Goal: Information Seeking & Learning: Learn about a topic

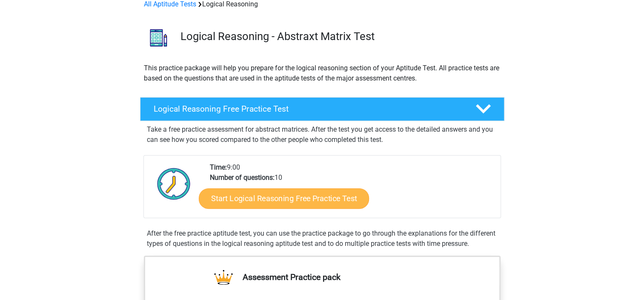
scroll to position [128, 0]
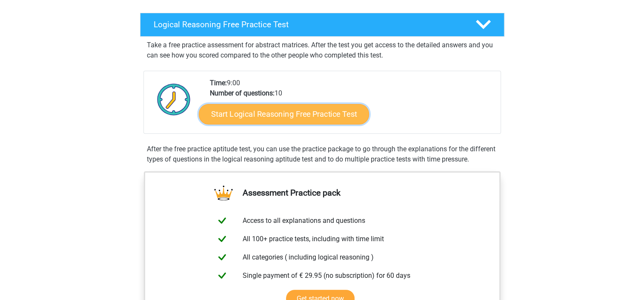
click at [320, 118] on link "Start Logical Reasoning Free Practice Test" at bounding box center [284, 113] width 170 height 20
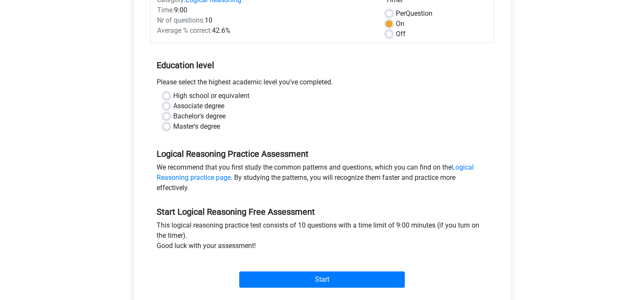
scroll to position [128, 0]
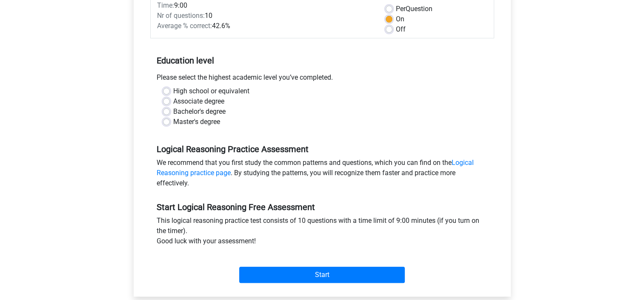
click at [171, 120] on div "Master's degree" at bounding box center [322, 122] width 318 height 10
click at [173, 121] on label "Master's degree" at bounding box center [196, 122] width 47 height 10
click at [168, 121] on input "Master's degree" at bounding box center [166, 121] width 7 height 9
radio input "true"
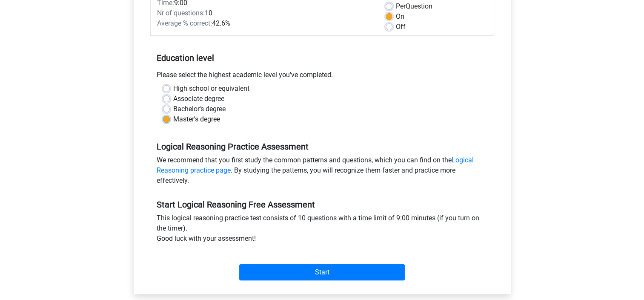
scroll to position [213, 0]
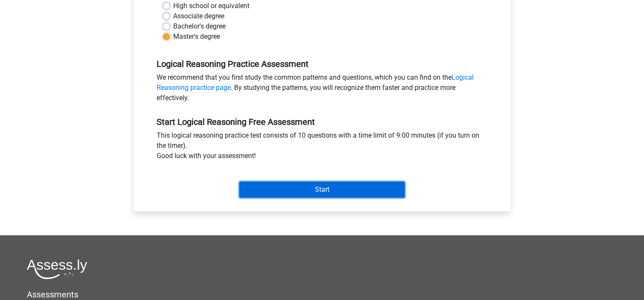
click at [342, 194] on input "Start" at bounding box center [322, 189] width 166 height 16
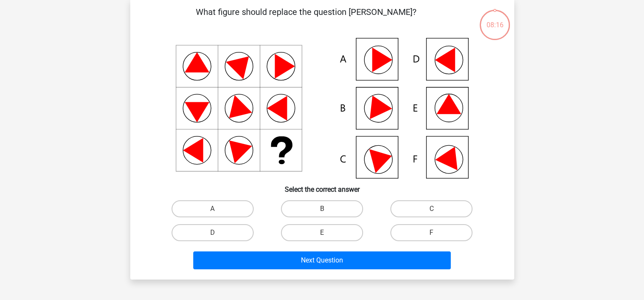
scroll to position [85, 0]
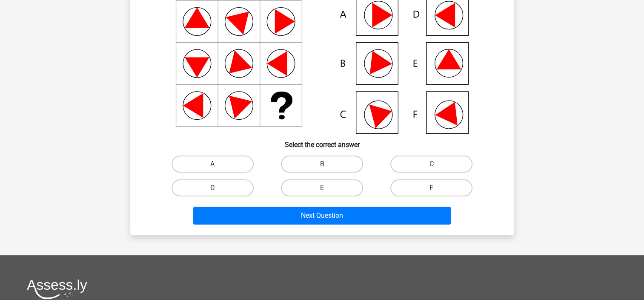
click at [441, 191] on label "F" at bounding box center [431, 187] width 82 height 17
click at [437, 191] on input "F" at bounding box center [434, 191] width 6 height 6
radio input "true"
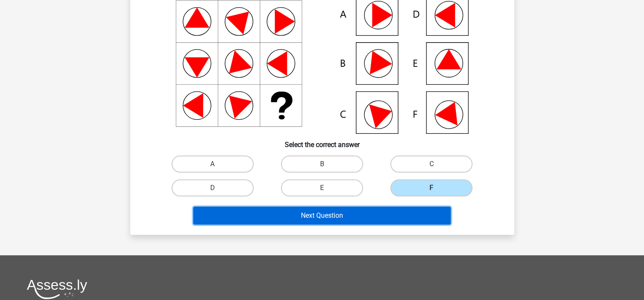
click at [405, 213] on button "Next Question" at bounding box center [321, 215] width 257 height 18
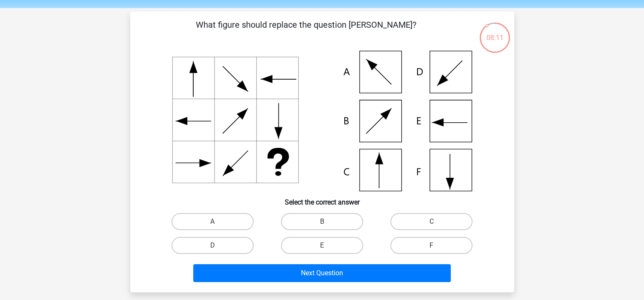
scroll to position [43, 0]
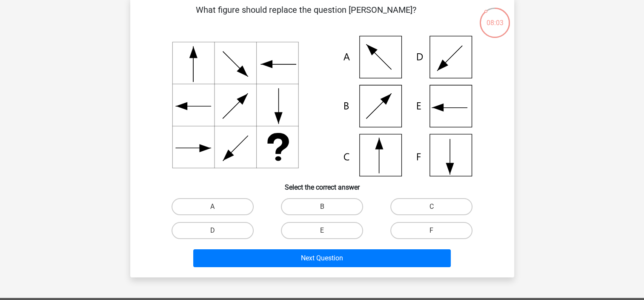
click at [384, 160] on icon at bounding box center [322, 106] width 343 height 140
click at [438, 204] on label "C" at bounding box center [431, 206] width 82 height 17
click at [437, 206] on input "C" at bounding box center [434, 209] width 6 height 6
radio input "true"
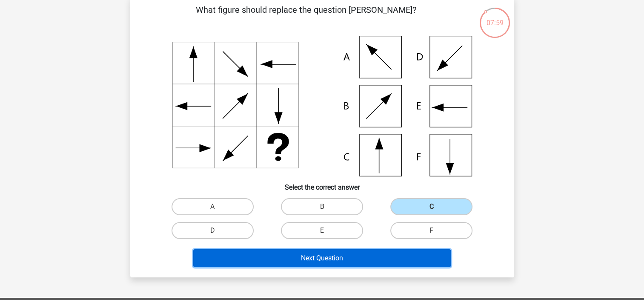
click at [379, 260] on button "Next Question" at bounding box center [321, 258] width 257 height 18
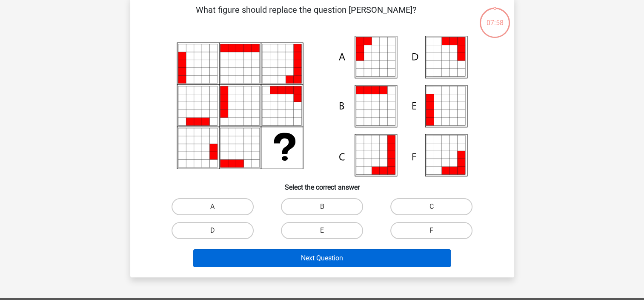
scroll to position [39, 0]
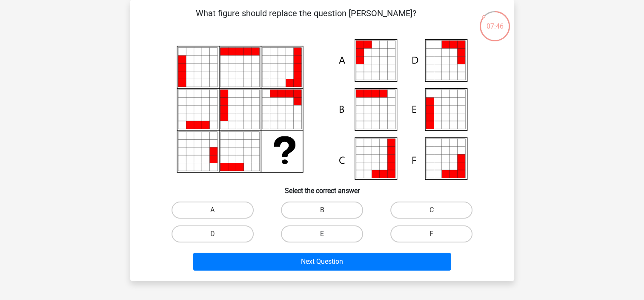
click at [313, 233] on label "E" at bounding box center [322, 233] width 82 height 17
click at [322, 234] on input "E" at bounding box center [325, 237] width 6 height 6
radio input "true"
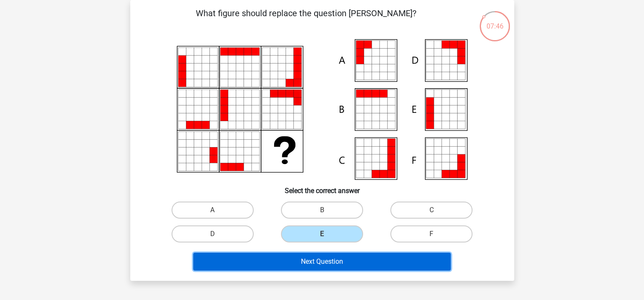
click at [336, 265] on button "Next Question" at bounding box center [321, 261] width 257 height 18
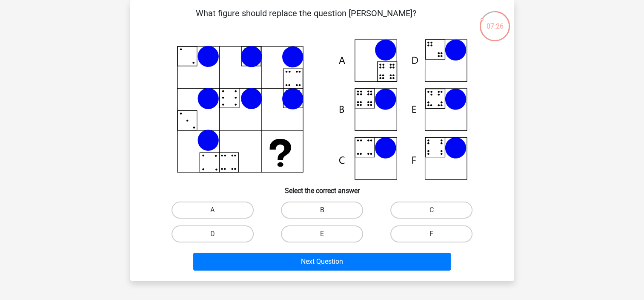
click at [330, 211] on label "B" at bounding box center [322, 209] width 82 height 17
click at [327, 211] on input "B" at bounding box center [325, 213] width 6 height 6
radio input "true"
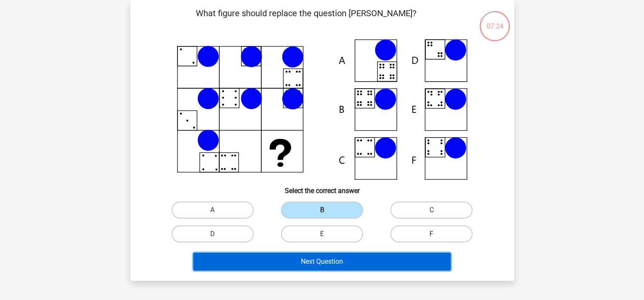
click at [346, 252] on button "Next Question" at bounding box center [321, 261] width 257 height 18
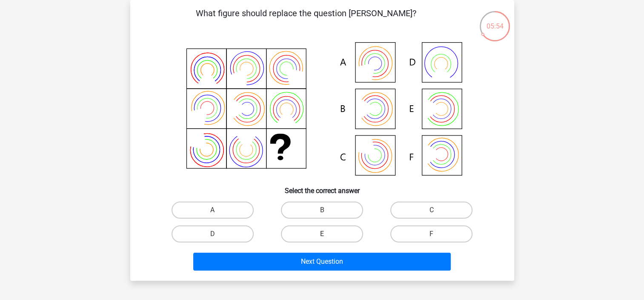
click at [320, 236] on label "E" at bounding box center [322, 233] width 82 height 17
click at [322, 236] on input "E" at bounding box center [325, 237] width 6 height 6
radio input "true"
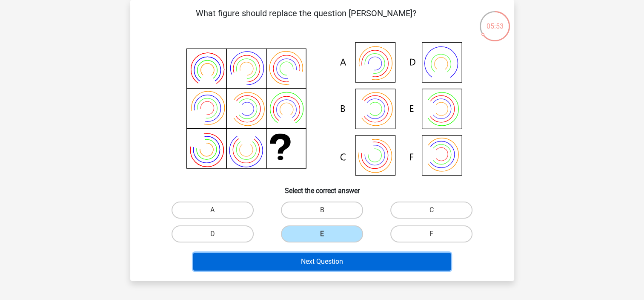
click at [329, 260] on button "Next Question" at bounding box center [321, 261] width 257 height 18
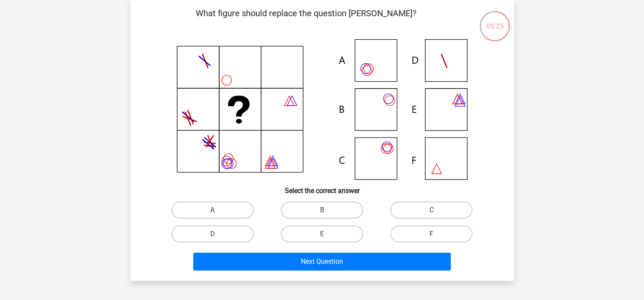
drag, startPoint x: 336, startPoint y: 208, endPoint x: 322, endPoint y: 144, distance: 64.9
click at [322, 144] on div "What figure should replace the question [PERSON_NAME]?" at bounding box center [322, 140] width 377 height 267
click at [433, 211] on input "C" at bounding box center [434, 213] width 6 height 6
radio input "true"
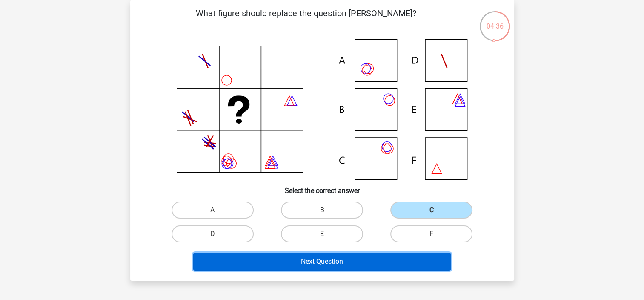
click at [389, 262] on button "Next Question" at bounding box center [321, 261] width 257 height 18
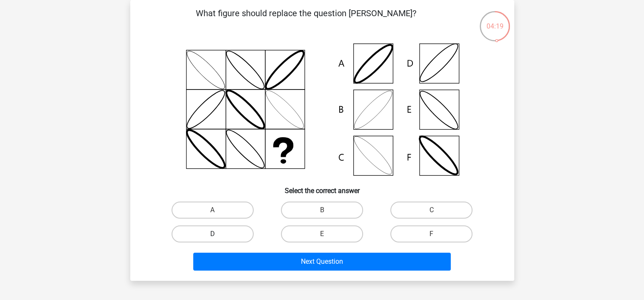
click at [213, 229] on label "D" at bounding box center [212, 233] width 82 height 17
click at [213, 234] on input "D" at bounding box center [215, 237] width 6 height 6
radio input "true"
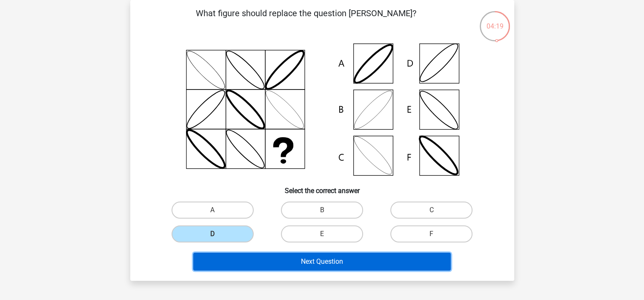
click at [317, 260] on button "Next Question" at bounding box center [321, 261] width 257 height 18
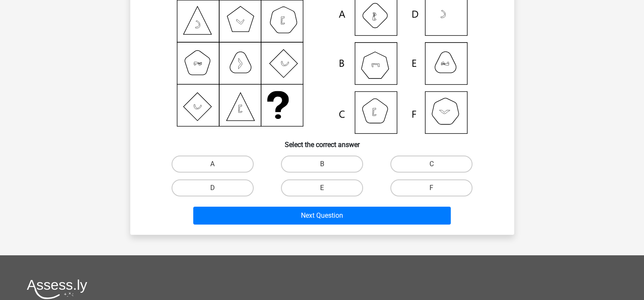
scroll to position [43, 0]
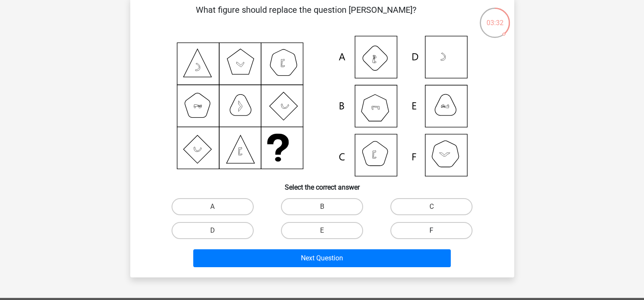
click at [441, 229] on label "F" at bounding box center [431, 230] width 82 height 17
click at [437, 230] on input "F" at bounding box center [434, 233] width 6 height 6
radio input "true"
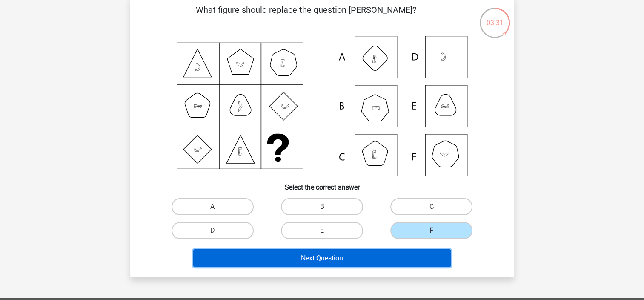
click at [405, 260] on button "Next Question" at bounding box center [321, 258] width 257 height 18
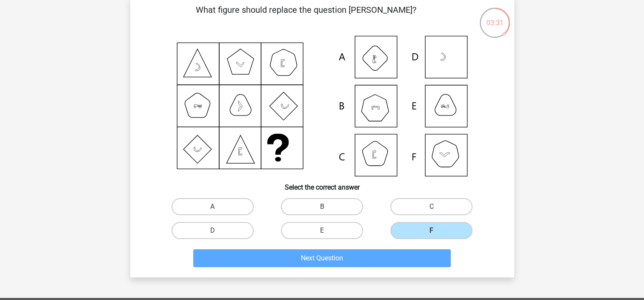
scroll to position [39, 0]
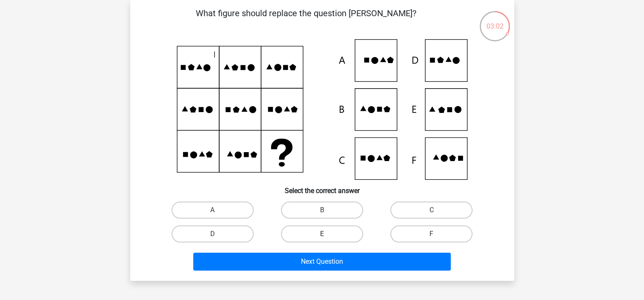
click at [325, 229] on label "E" at bounding box center [322, 233] width 82 height 17
click at [325, 234] on input "E" at bounding box center [325, 237] width 6 height 6
radio input "true"
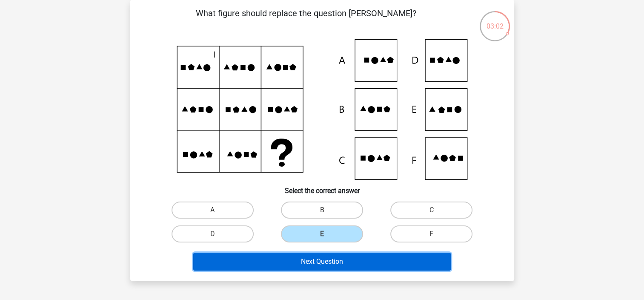
click at [332, 258] on button "Next Question" at bounding box center [321, 261] width 257 height 18
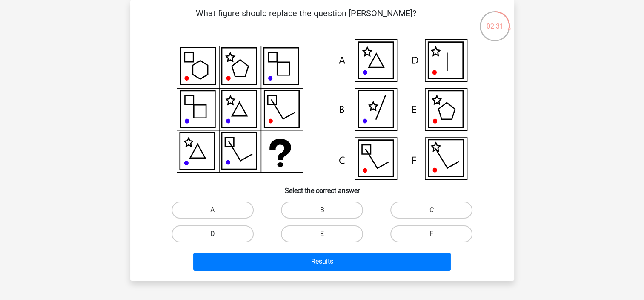
click at [218, 232] on label "D" at bounding box center [212, 233] width 82 height 17
click at [218, 234] on input "D" at bounding box center [215, 237] width 6 height 6
radio input "true"
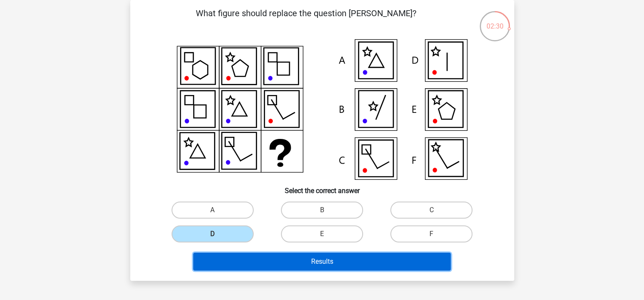
click at [308, 257] on button "Results" at bounding box center [321, 261] width 257 height 18
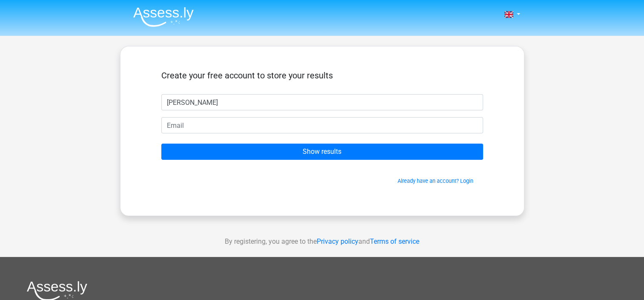
type input "Pieter"
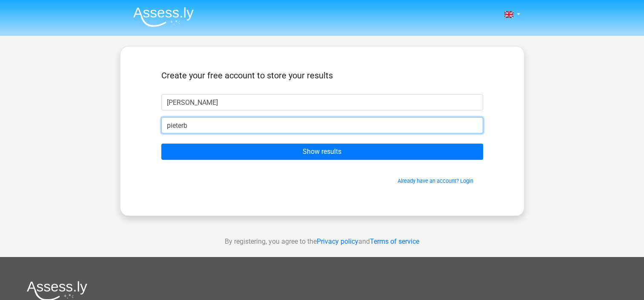
type input "pieterbraams@gmail.com"
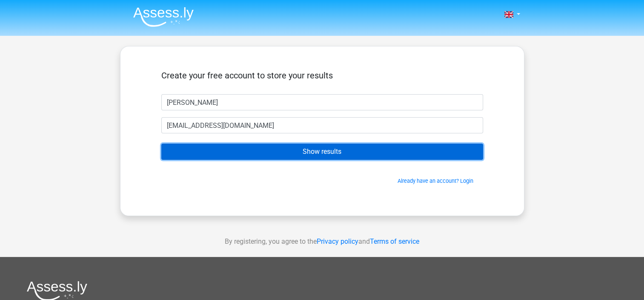
click at [291, 151] on input "Show results" at bounding box center [322, 151] width 322 height 16
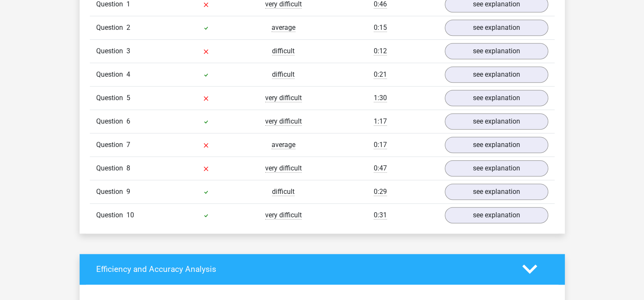
scroll to position [638, 0]
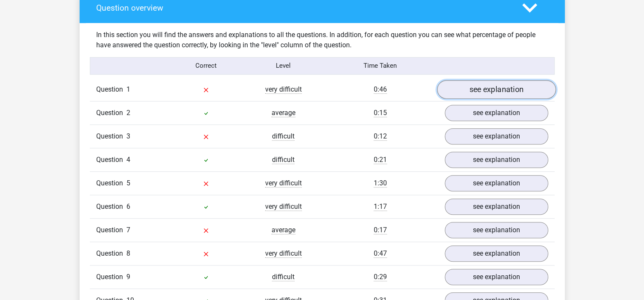
click at [507, 94] on link "see explanation" at bounding box center [496, 89] width 119 height 19
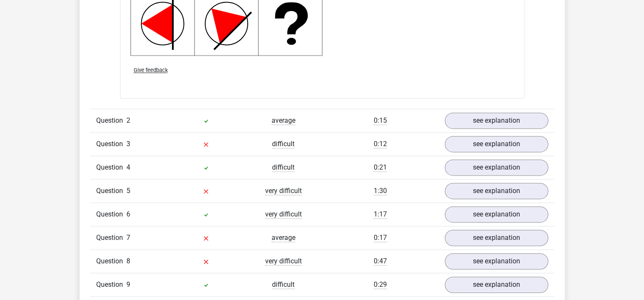
scroll to position [1191, 0]
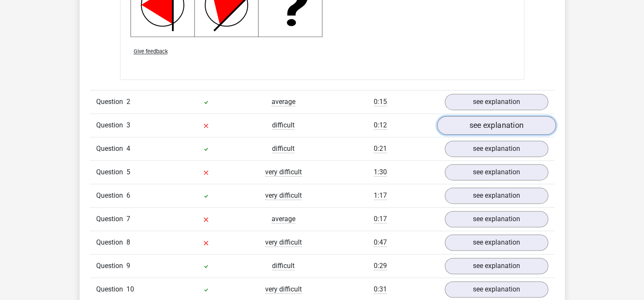
click at [485, 129] on link "see explanation" at bounding box center [496, 125] width 119 height 19
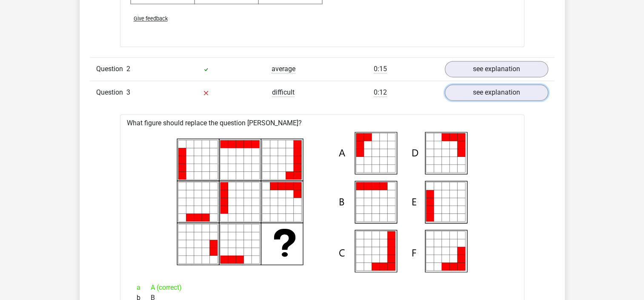
scroll to position [1276, 0]
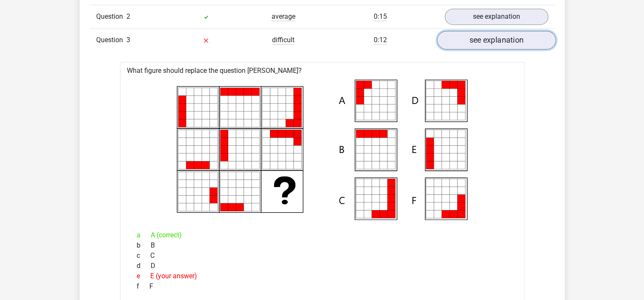
click at [512, 46] on link "see explanation" at bounding box center [496, 40] width 119 height 19
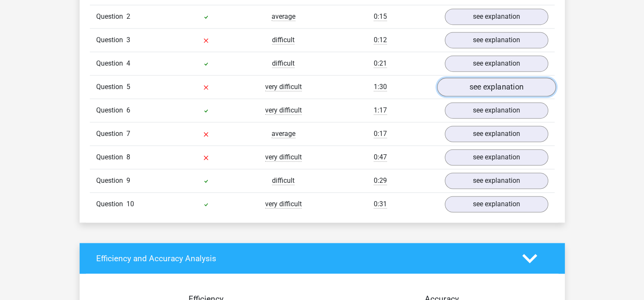
click at [502, 83] on link "see explanation" at bounding box center [496, 86] width 119 height 19
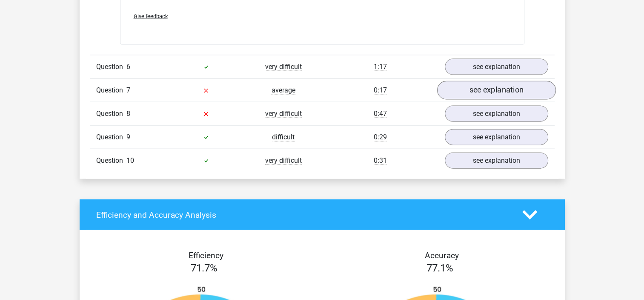
scroll to position [1872, 0]
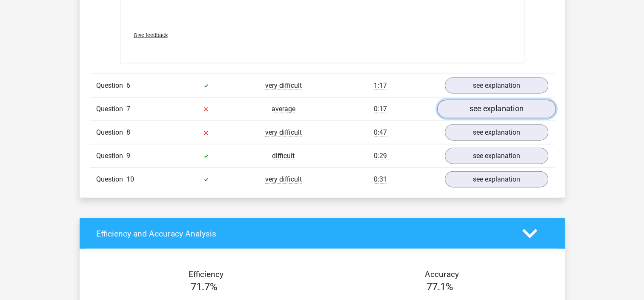
click at [488, 107] on link "see explanation" at bounding box center [496, 109] width 119 height 19
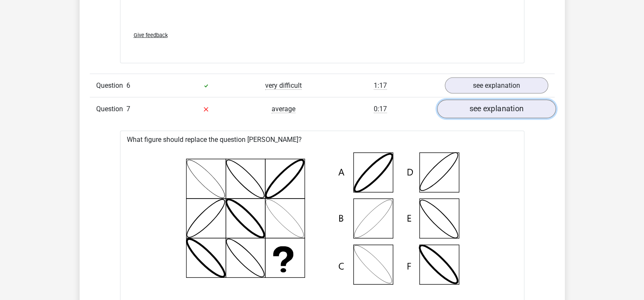
click at [508, 104] on link "see explanation" at bounding box center [496, 109] width 119 height 19
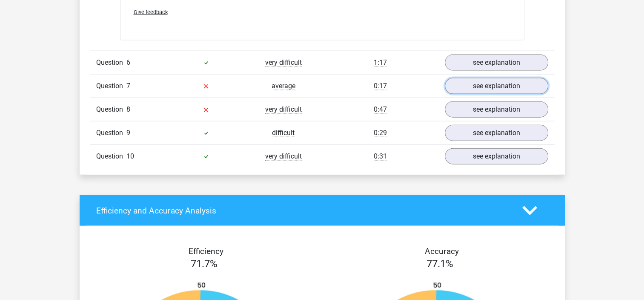
scroll to position [1915, 0]
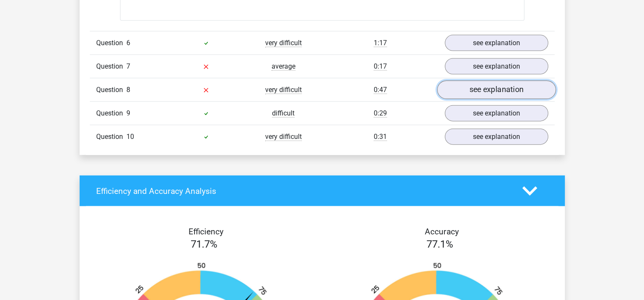
click at [512, 90] on link "see explanation" at bounding box center [496, 89] width 119 height 19
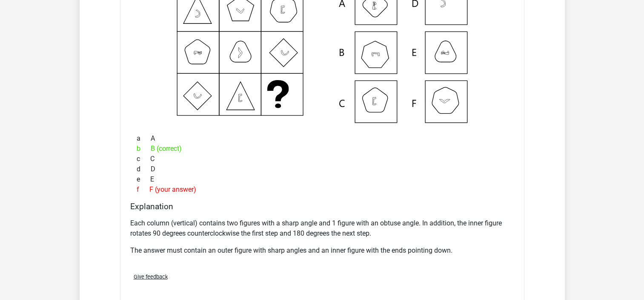
scroll to position [2085, 0]
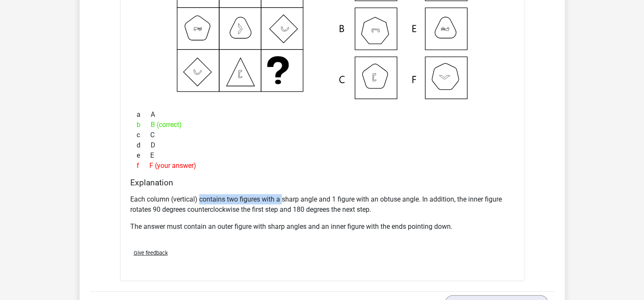
drag, startPoint x: 250, startPoint y: 198, endPoint x: 142, endPoint y: 200, distance: 107.7
click at [183, 196] on p "Each column (vertical) contains two figures with a sharp angle and 1 figure wit…" at bounding box center [322, 204] width 384 height 20
drag, startPoint x: 117, startPoint y: 203, endPoint x: 151, endPoint y: 188, distance: 37.0
drag, startPoint x: 209, startPoint y: 201, endPoint x: 446, endPoint y: 201, distance: 236.6
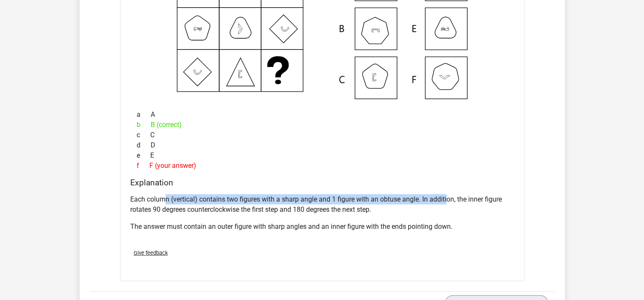
click at [446, 201] on div "Each column (vertical) contains two figures with a sharp angle and 1 figure wit…" at bounding box center [322, 216] width 384 height 51
click at [446, 201] on p "Each column (vertical) contains two figures with a sharp angle and 1 figure wit…" at bounding box center [322, 204] width 384 height 20
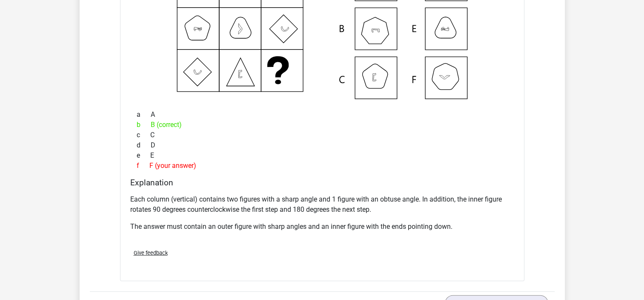
click at [414, 212] on div "Each column (vertical) contains two figures with a sharp angle and 1 figure wit…" at bounding box center [322, 216] width 384 height 51
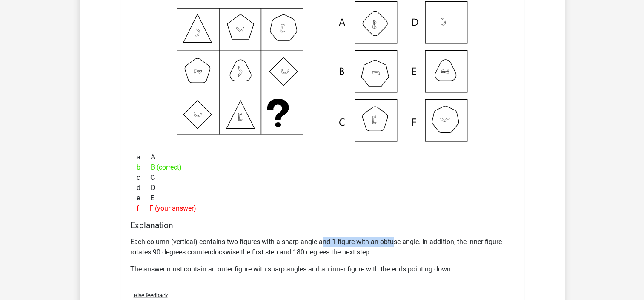
drag, startPoint x: 394, startPoint y: 243, endPoint x: 324, endPoint y: 240, distance: 69.4
click at [324, 240] on p "Each column (vertical) contains two figures with a sharp angle and 1 figure wit…" at bounding box center [322, 247] width 384 height 20
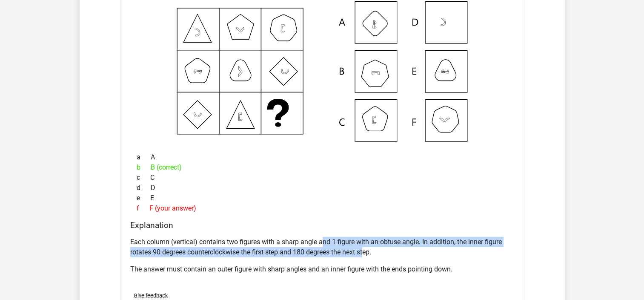
drag, startPoint x: 323, startPoint y: 240, endPoint x: 368, endPoint y: 251, distance: 45.5
click at [368, 251] on p "Each column (vertical) contains two figures with a sharp angle and 1 figure wit…" at bounding box center [322, 247] width 384 height 20
drag, startPoint x: 371, startPoint y: 251, endPoint x: 339, endPoint y: 241, distance: 33.5
click at [340, 242] on p "Each column (vertical) contains two figures with a sharp angle and 1 figure wit…" at bounding box center [322, 247] width 384 height 20
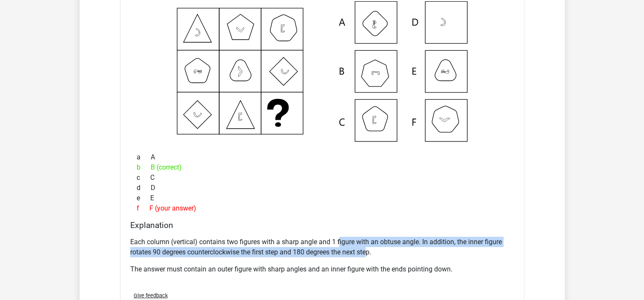
click at [339, 241] on p "Each column (vertical) contains two figures with a sharp angle and 1 figure wit…" at bounding box center [322, 247] width 384 height 20
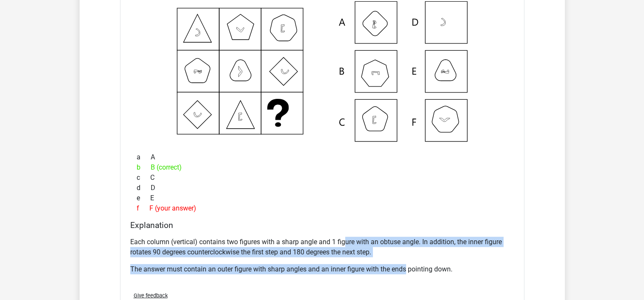
drag, startPoint x: 383, startPoint y: 247, endPoint x: 405, endPoint y: 256, distance: 24.7
click at [405, 256] on div "Each column (vertical) contains two figures with a sharp angle and 1 figure wit…" at bounding box center [322, 258] width 384 height 51
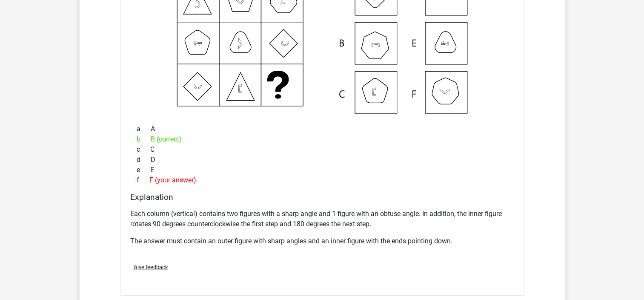
scroll to position [2085, 0]
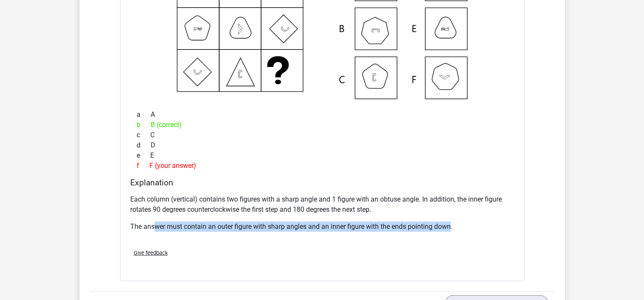
drag, startPoint x: 451, startPoint y: 226, endPoint x: 138, endPoint y: 220, distance: 313.2
click at [149, 221] on p "The answer must contain an outer figure with sharp angles and an inner figure w…" at bounding box center [322, 226] width 384 height 10
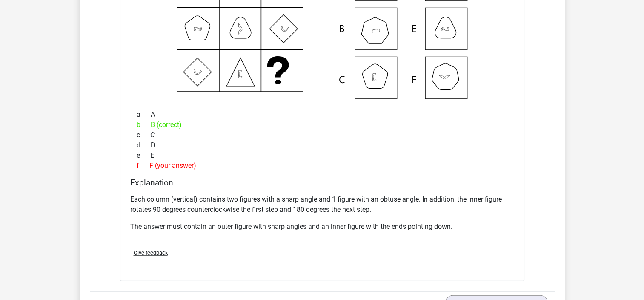
click at [137, 221] on p "The answer must contain an outer figure with sharp angles and an inner figure w…" at bounding box center [322, 226] width 384 height 10
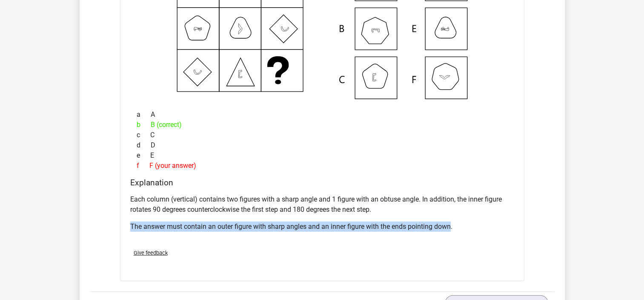
drag, startPoint x: 137, startPoint y: 220, endPoint x: 442, endPoint y: 221, distance: 305.1
click at [442, 221] on p "The answer must contain an outer figure with sharp angles and an inner figure w…" at bounding box center [322, 226] width 384 height 10
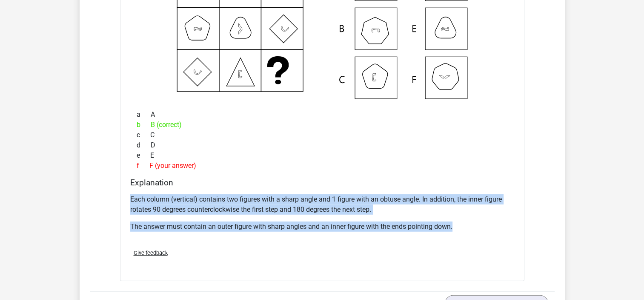
drag, startPoint x: 458, startPoint y: 222, endPoint x: 123, endPoint y: 197, distance: 335.8
click at [123, 197] on div "What figure should replace the question [PERSON_NAME]?" at bounding box center [322, 111] width 404 height 340
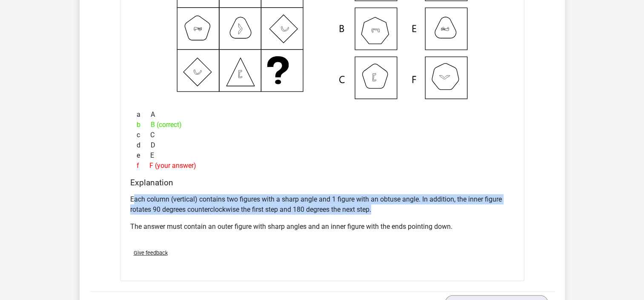
drag, startPoint x: 160, startPoint y: 200, endPoint x: 465, endPoint y: 203, distance: 304.7
click at [465, 203] on p "Each column (vertical) contains two figures with a sharp angle and 1 figure wit…" at bounding box center [322, 204] width 384 height 20
click at [452, 203] on p "Each column (vertical) contains two figures with a sharp angle and 1 figure wit…" at bounding box center [322, 204] width 384 height 20
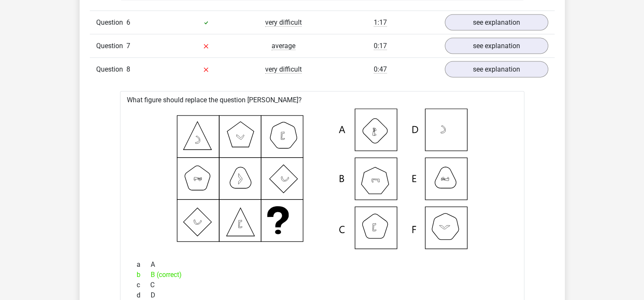
scroll to position [1915, 0]
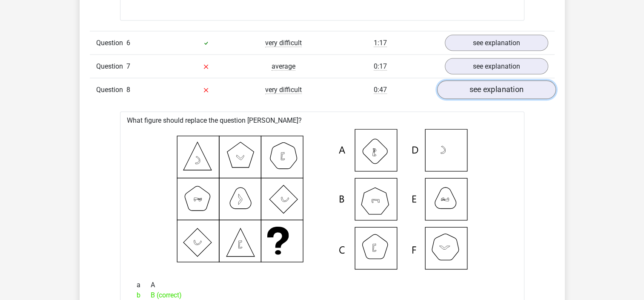
click at [492, 93] on link "see explanation" at bounding box center [496, 89] width 119 height 19
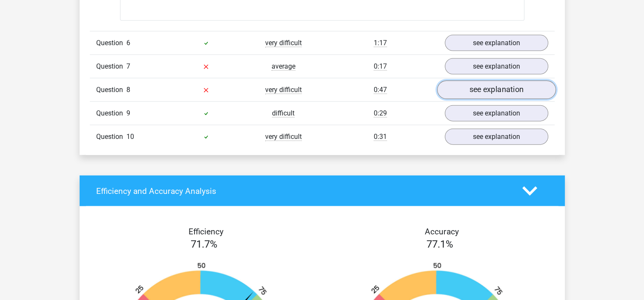
click at [493, 89] on link "see explanation" at bounding box center [496, 89] width 119 height 19
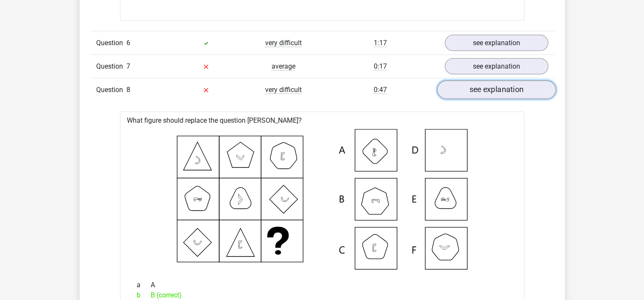
click at [493, 89] on link "see explanation" at bounding box center [496, 89] width 119 height 19
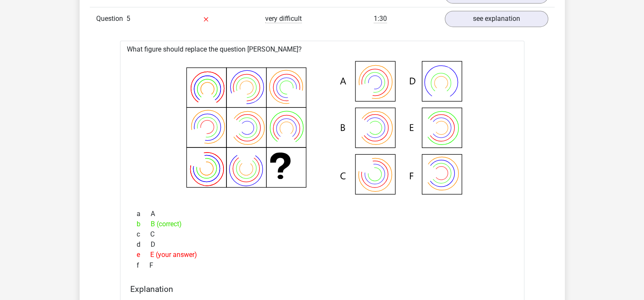
scroll to position [1234, 0]
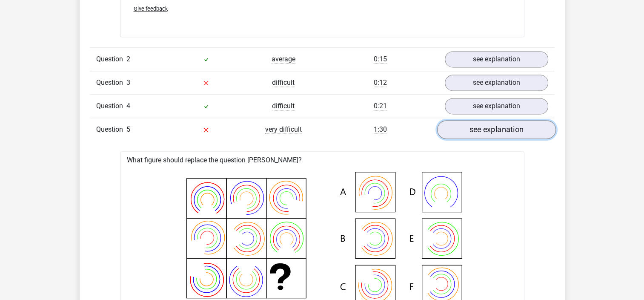
click at [491, 133] on link "see explanation" at bounding box center [496, 129] width 119 height 19
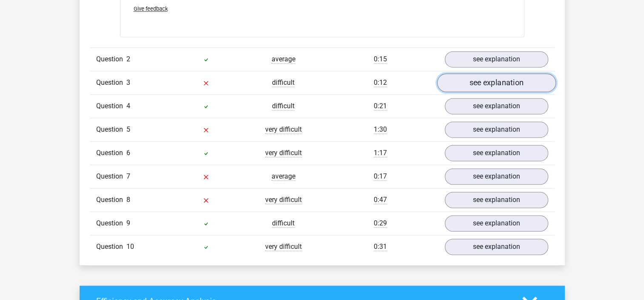
click at [486, 85] on link "see explanation" at bounding box center [496, 82] width 119 height 19
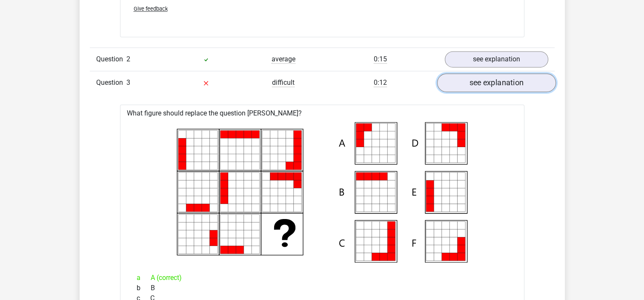
click at [486, 85] on link "see explanation" at bounding box center [496, 82] width 119 height 19
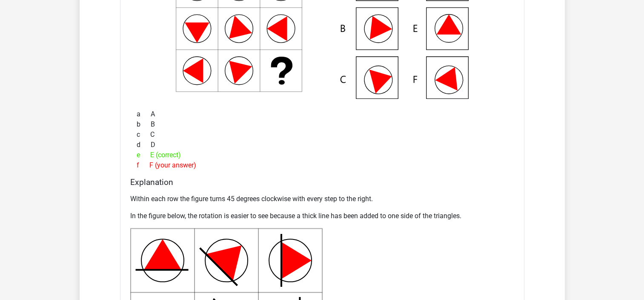
scroll to position [638, 0]
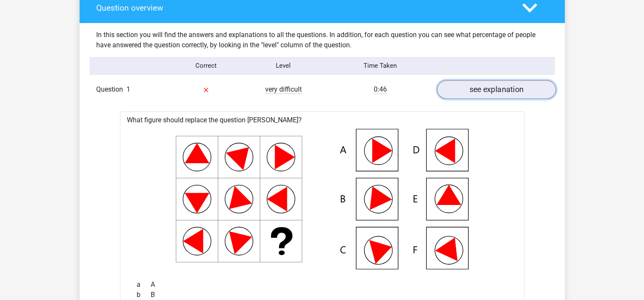
click at [502, 92] on link "see explanation" at bounding box center [496, 89] width 119 height 19
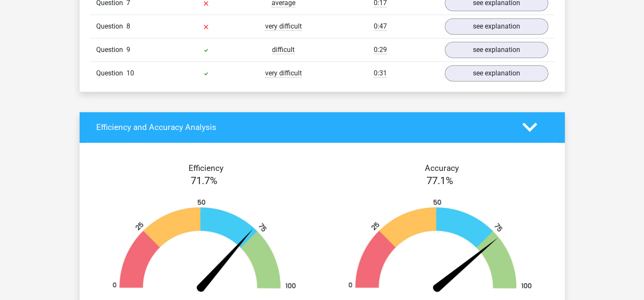
scroll to position [936, 0]
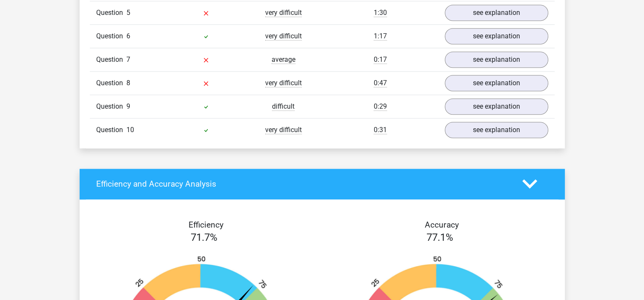
click at [528, 182] on polygon at bounding box center [529, 183] width 15 height 9
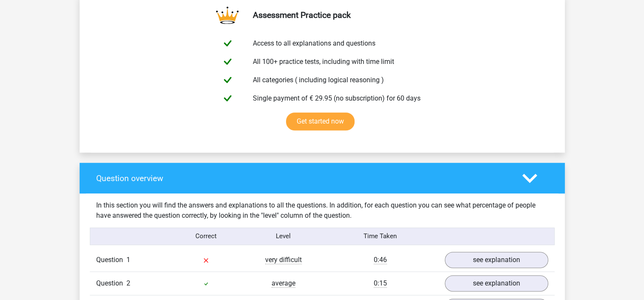
click at [533, 174] on icon at bounding box center [529, 178] width 15 height 15
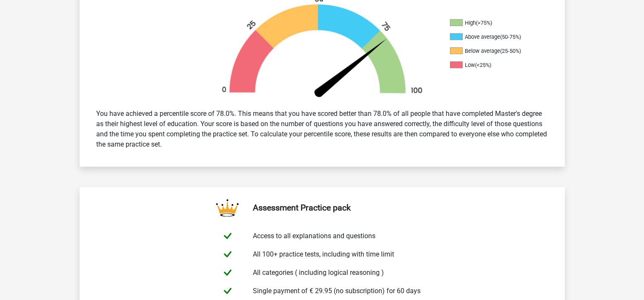
scroll to position [128, 0]
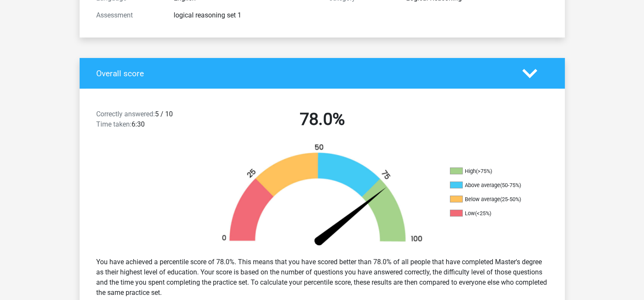
click at [532, 75] on icon at bounding box center [529, 73] width 15 height 15
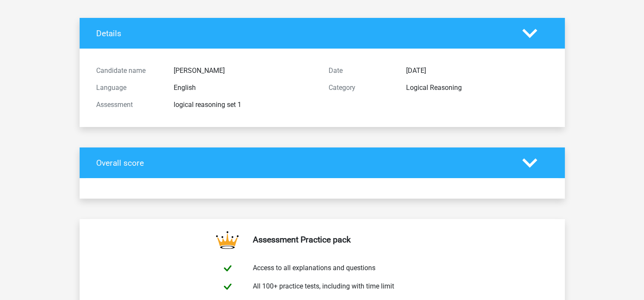
scroll to position [0, 0]
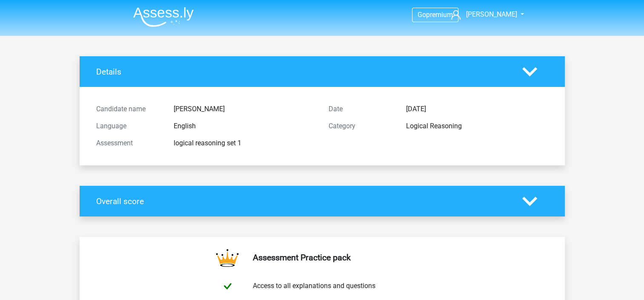
click at [531, 74] on icon at bounding box center [529, 71] width 15 height 15
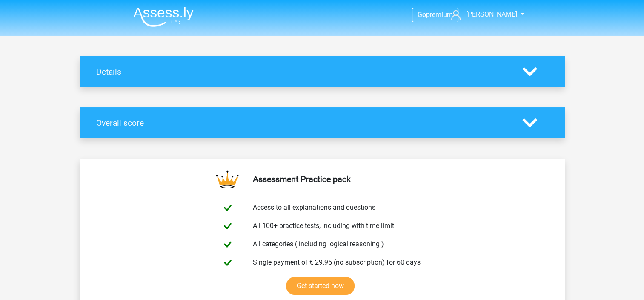
click at [522, 123] on icon at bounding box center [529, 122] width 15 height 15
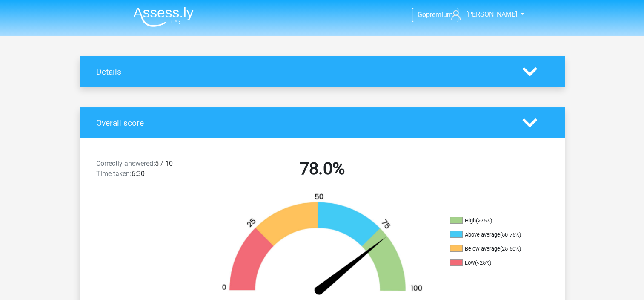
click at [522, 127] on icon at bounding box center [529, 122] width 15 height 15
